Goal: Information Seeking & Learning: Learn about a topic

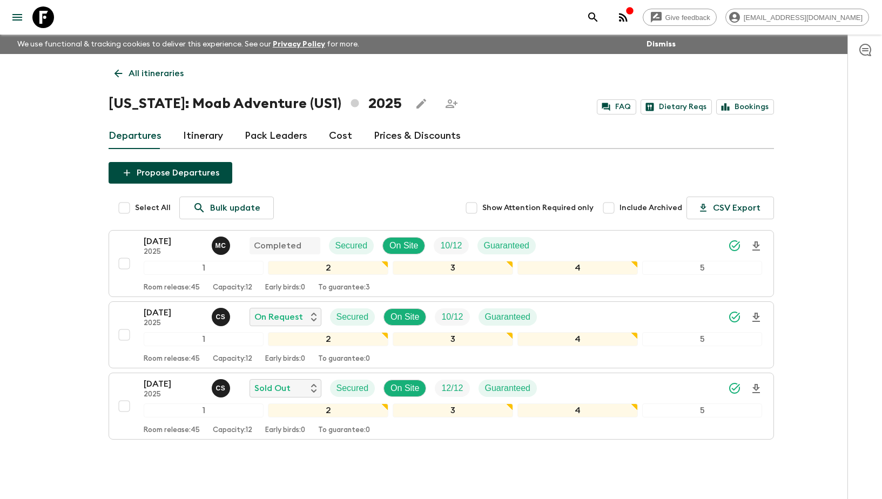
scroll to position [35, 0]
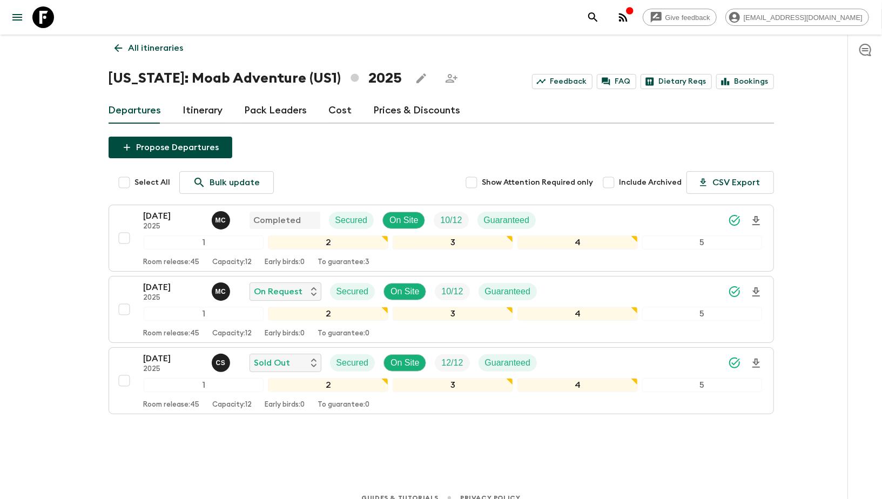
scroll to position [25, 0]
click at [260, 119] on link "Pack Leaders" at bounding box center [276, 111] width 63 height 26
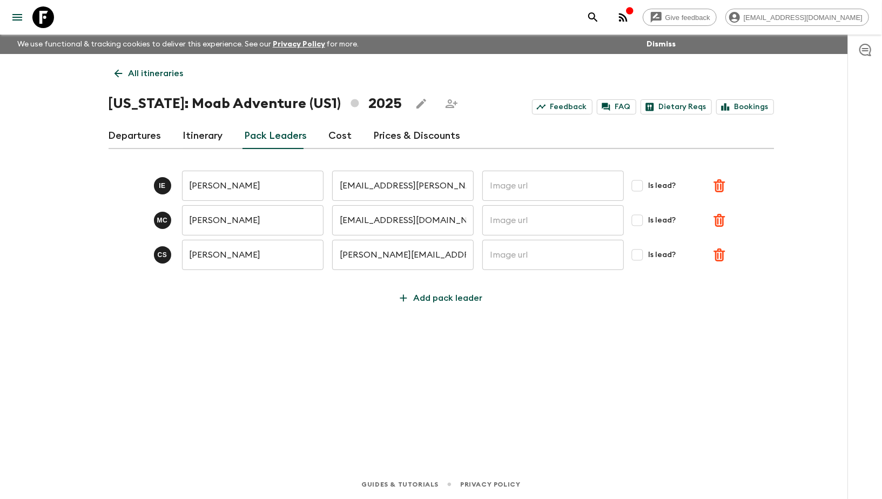
click at [135, 135] on link "Departures" at bounding box center [135, 136] width 53 height 26
